Goal: Ask a question: Seek information or help from site administrators or community

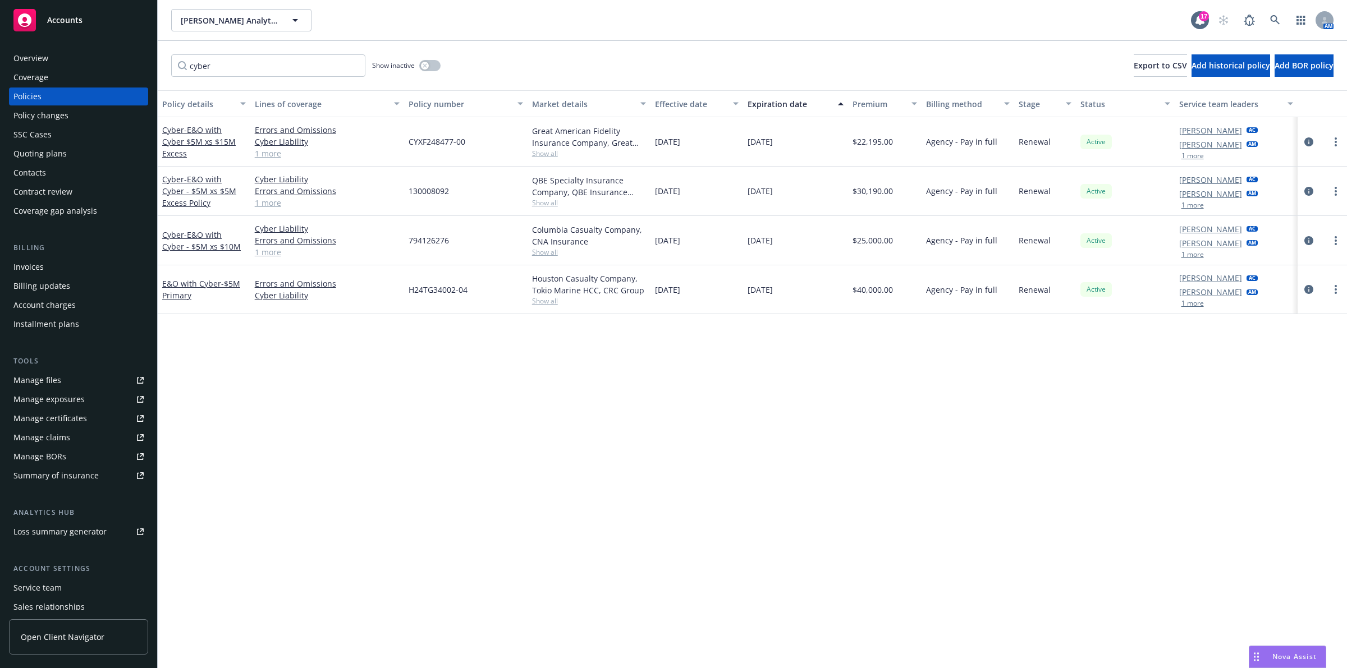
click at [1289, 657] on span "Nova Assist" at bounding box center [1294, 657] width 44 height 10
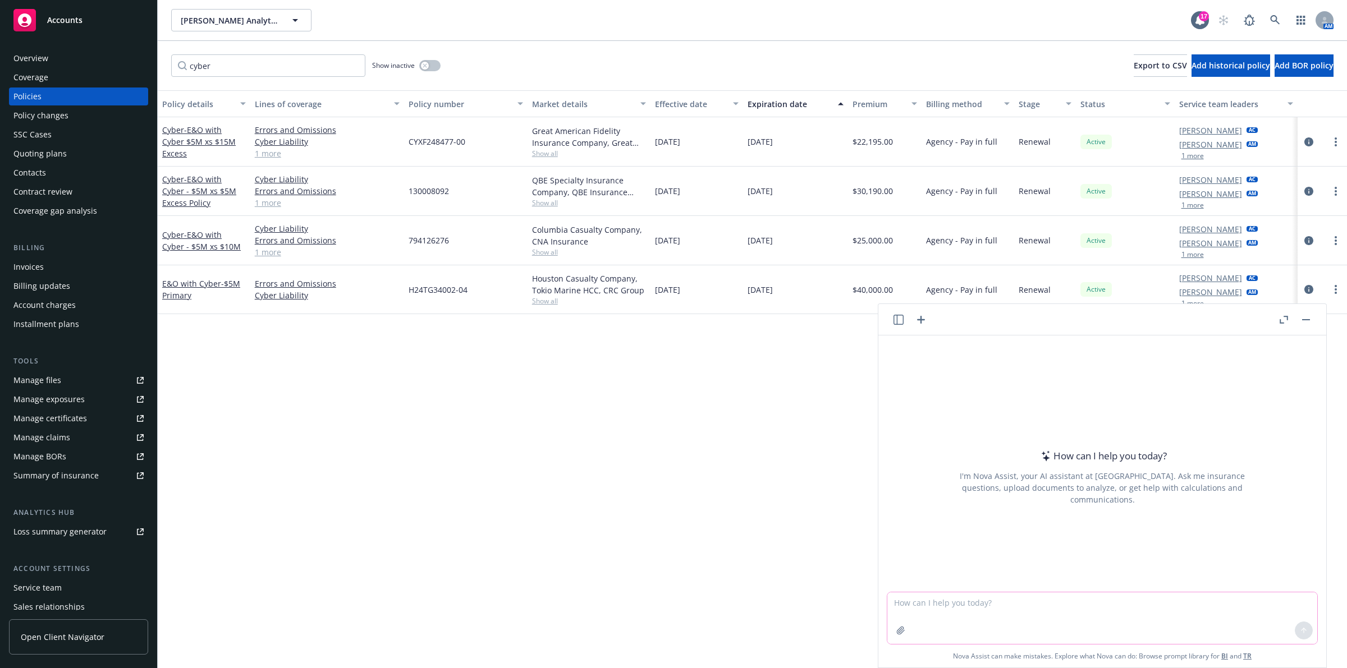
click at [1076, 598] on textarea at bounding box center [1102, 618] width 430 height 52
paste textarea "What is your current largest accepted limitation of liability in a contract? Wh…"
type textarea "how can i explain this cyber / tech e&o subjectivity to a client? What is your …"
click at [1117, 603] on textarea "how can i explain this cyber / tech e&o subjectivity to a client? What is your …" at bounding box center [1102, 617] width 430 height 53
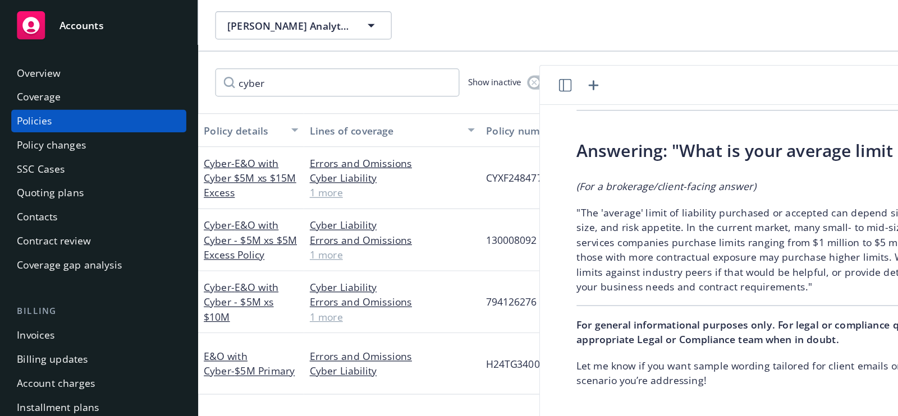
scroll to position [462, 0]
